Goal: Task Accomplishment & Management: Manage account settings

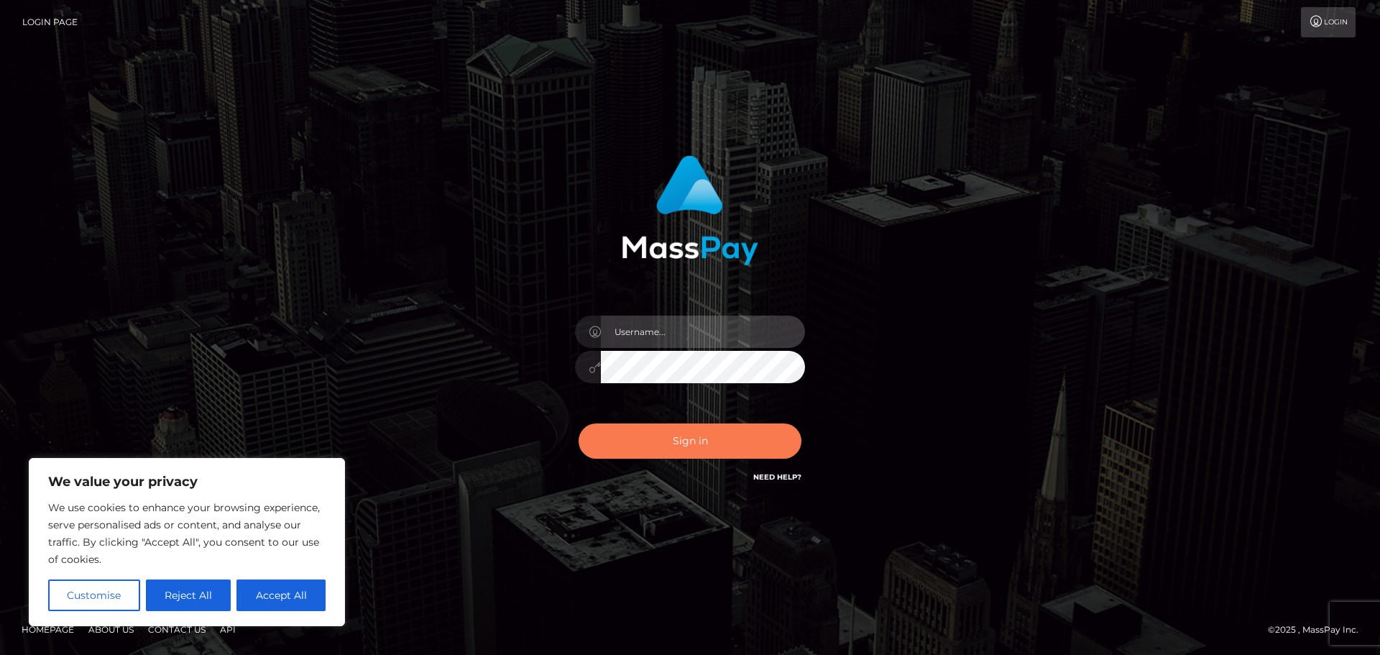
type input "hello.feetfinder"
drag, startPoint x: 718, startPoint y: 444, endPoint x: 709, endPoint y: 443, distance: 9.5
click at [717, 443] on button "Sign in" at bounding box center [690, 440] width 223 height 35
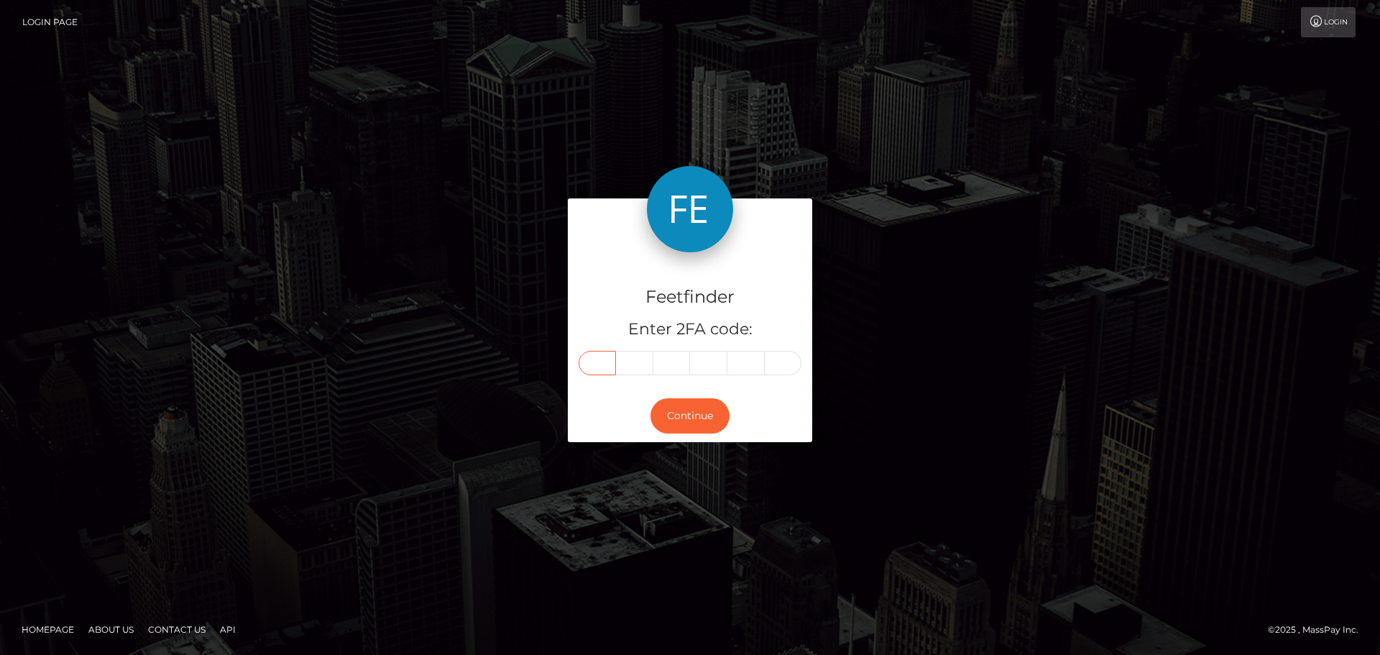
click at [600, 363] on input "text" at bounding box center [597, 363] width 37 height 24
type input "6"
type input "2"
type input "3"
type input "8"
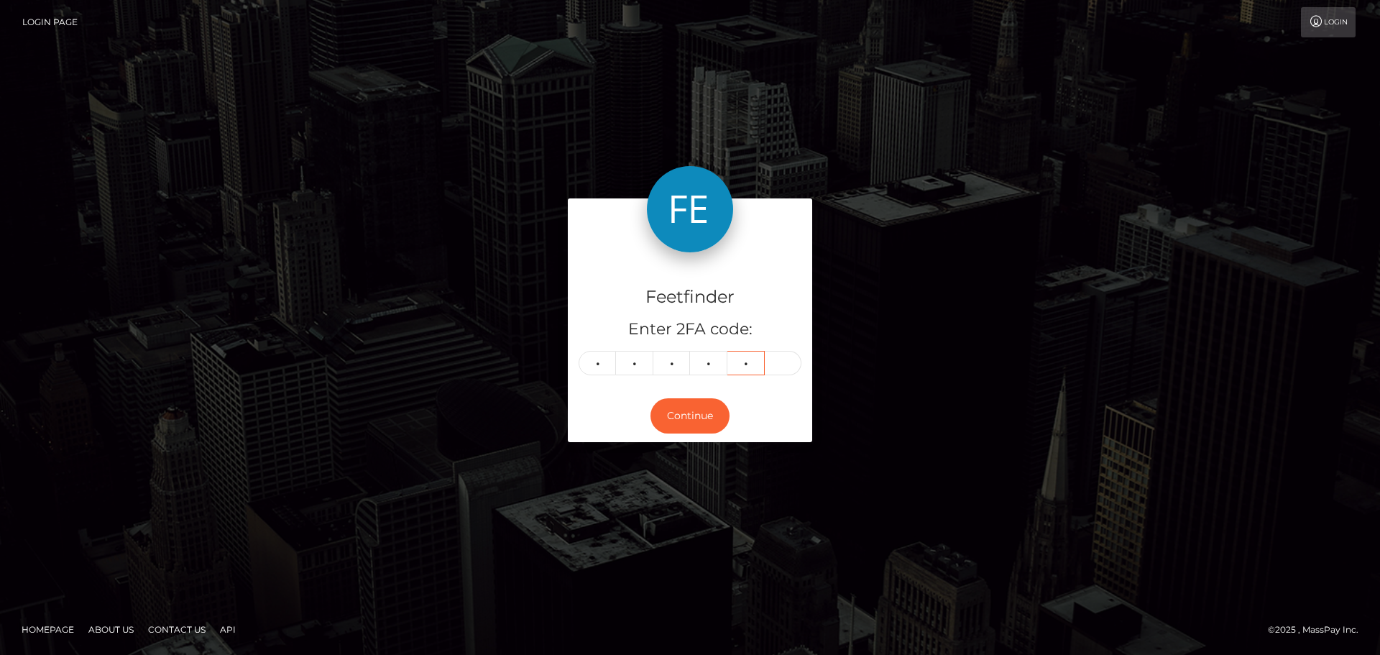
type input "5"
type input "6"
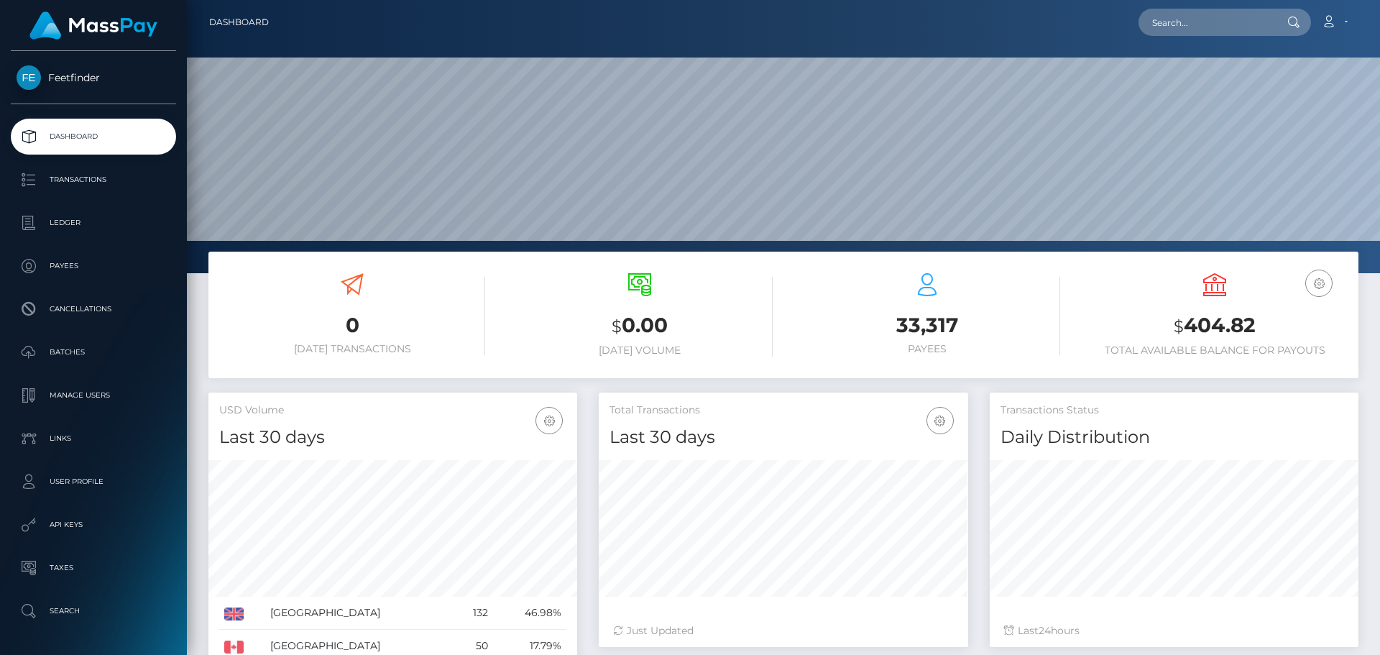
scroll to position [255, 369]
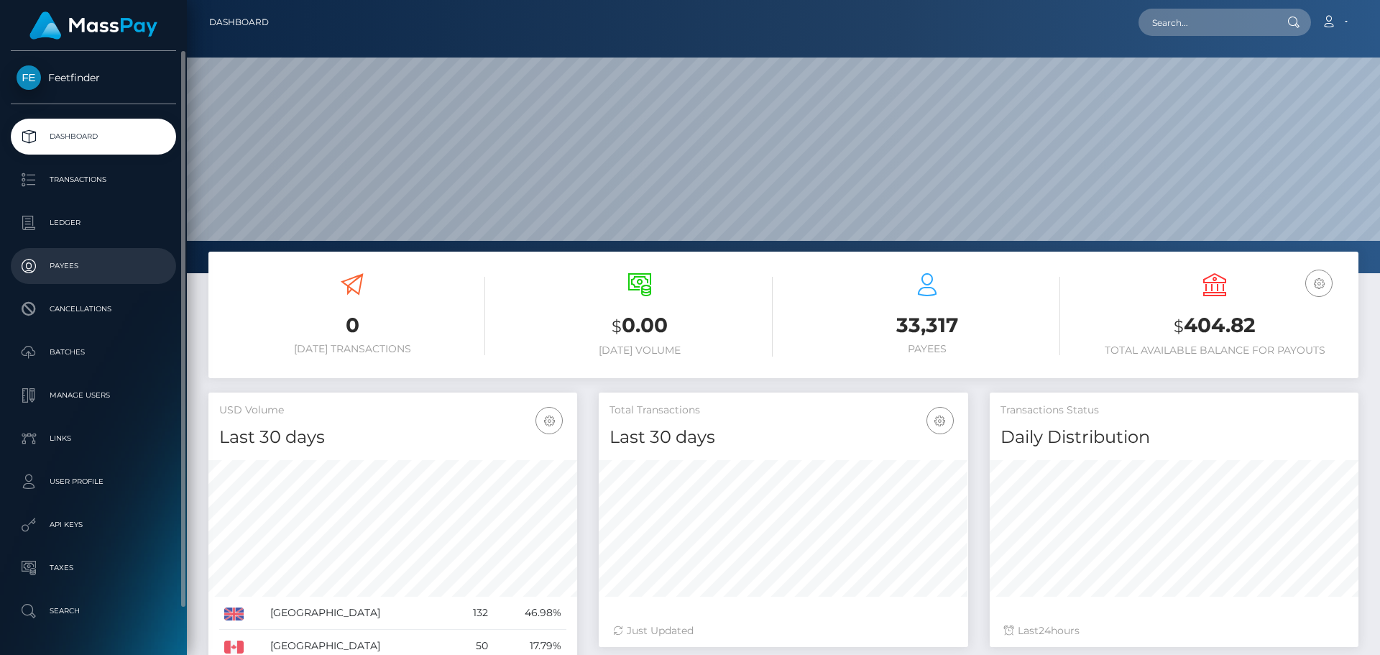
click at [69, 271] on p "Payees" at bounding box center [94, 266] width 154 height 22
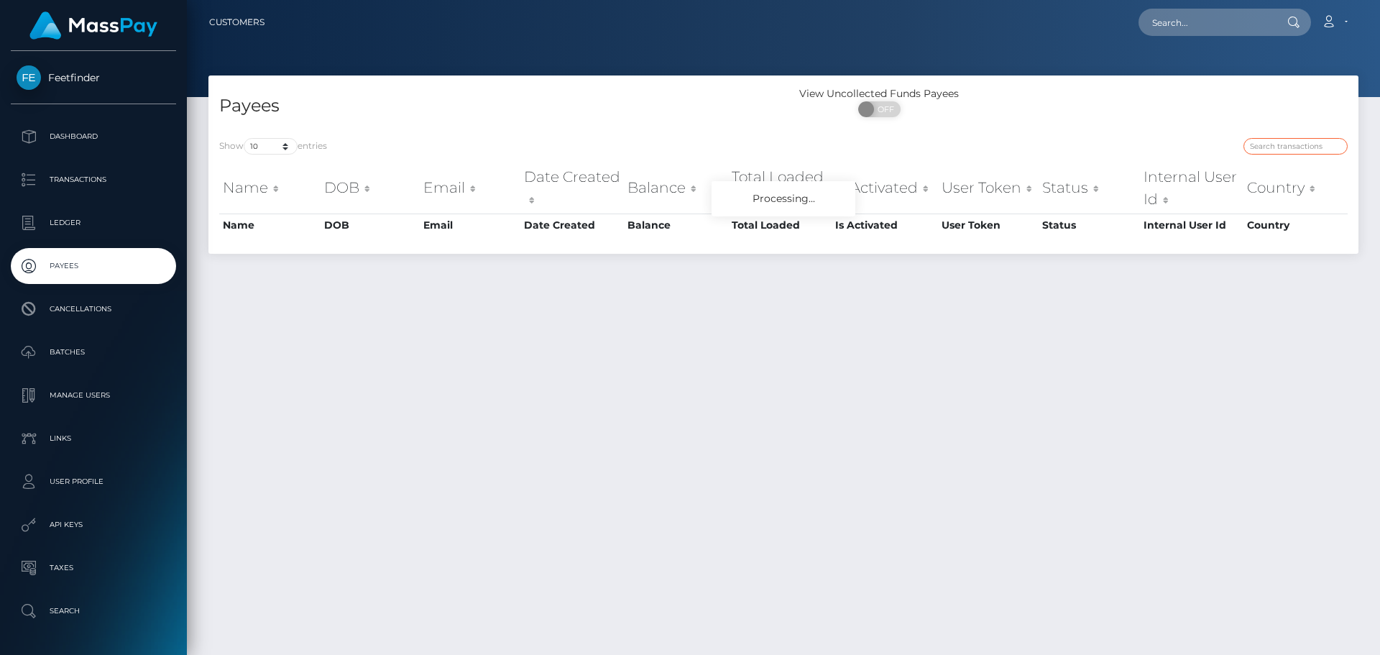
click at [1304, 147] on input "search" at bounding box center [1296, 146] width 104 height 17
paste input "_04a330ea-8b6d-11f0-bd85-0694aced620b"
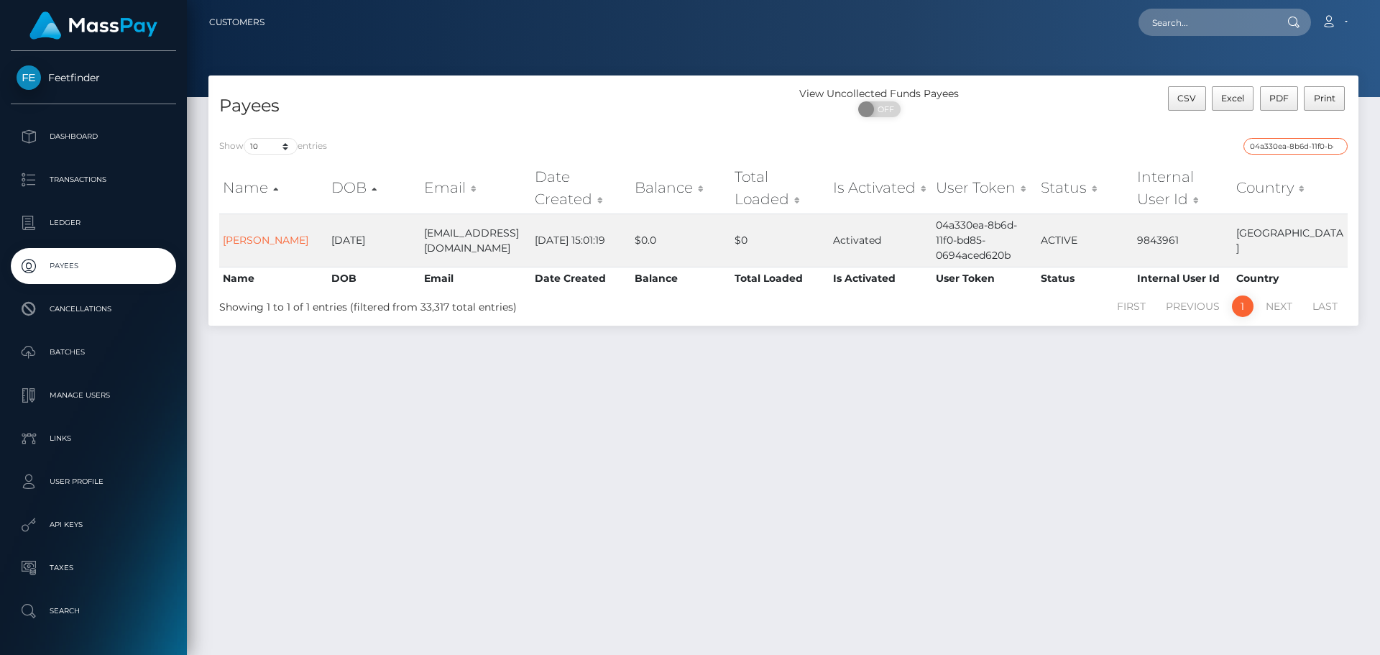
type input "04a330ea-8b6d-11f0-bd85-0694aced620b"
